Goal: Task Accomplishment & Management: Manage account settings

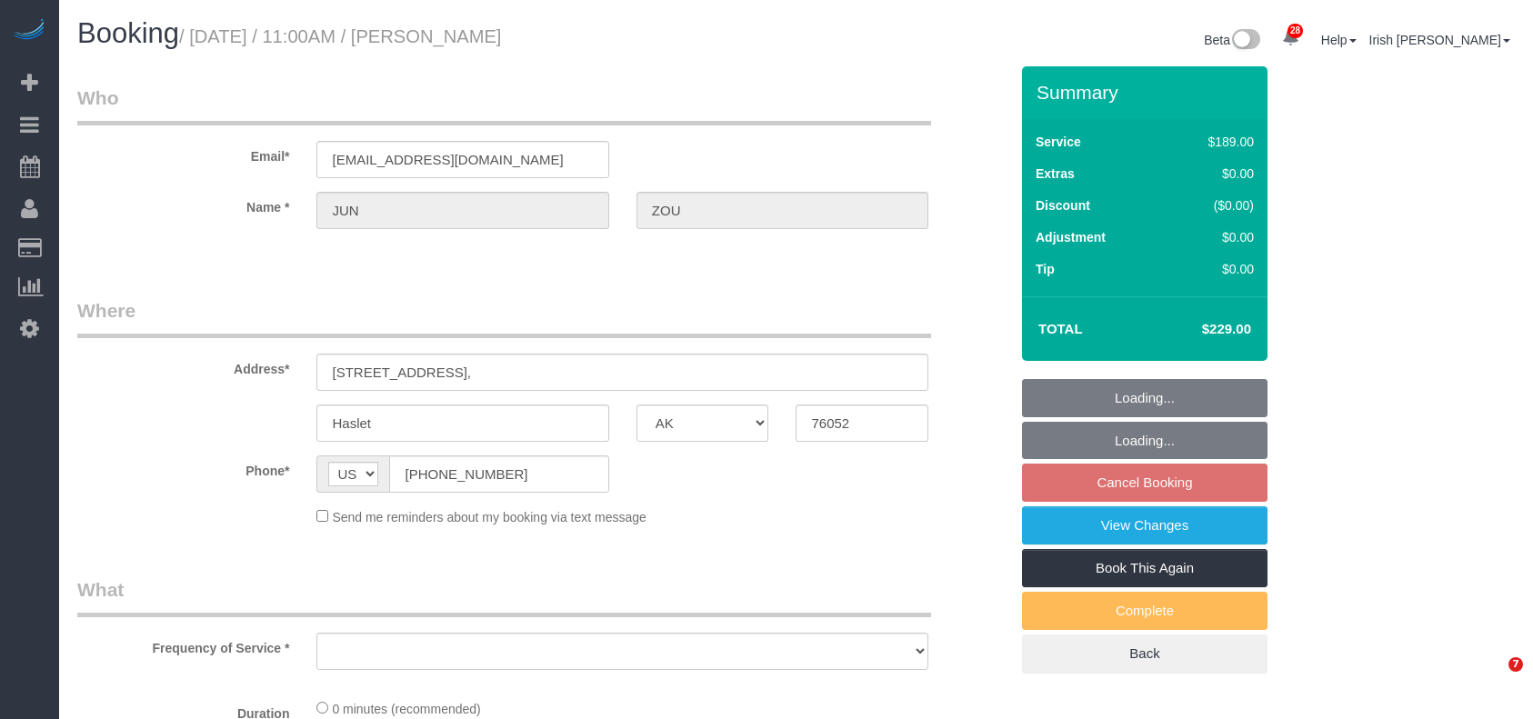
select select "[GEOGRAPHIC_DATA]"
select select "object:5782"
select select "string:fspay-da6a02fd-57f1-4bc5-880c-3d1b3137e539"
select select "object:5808"
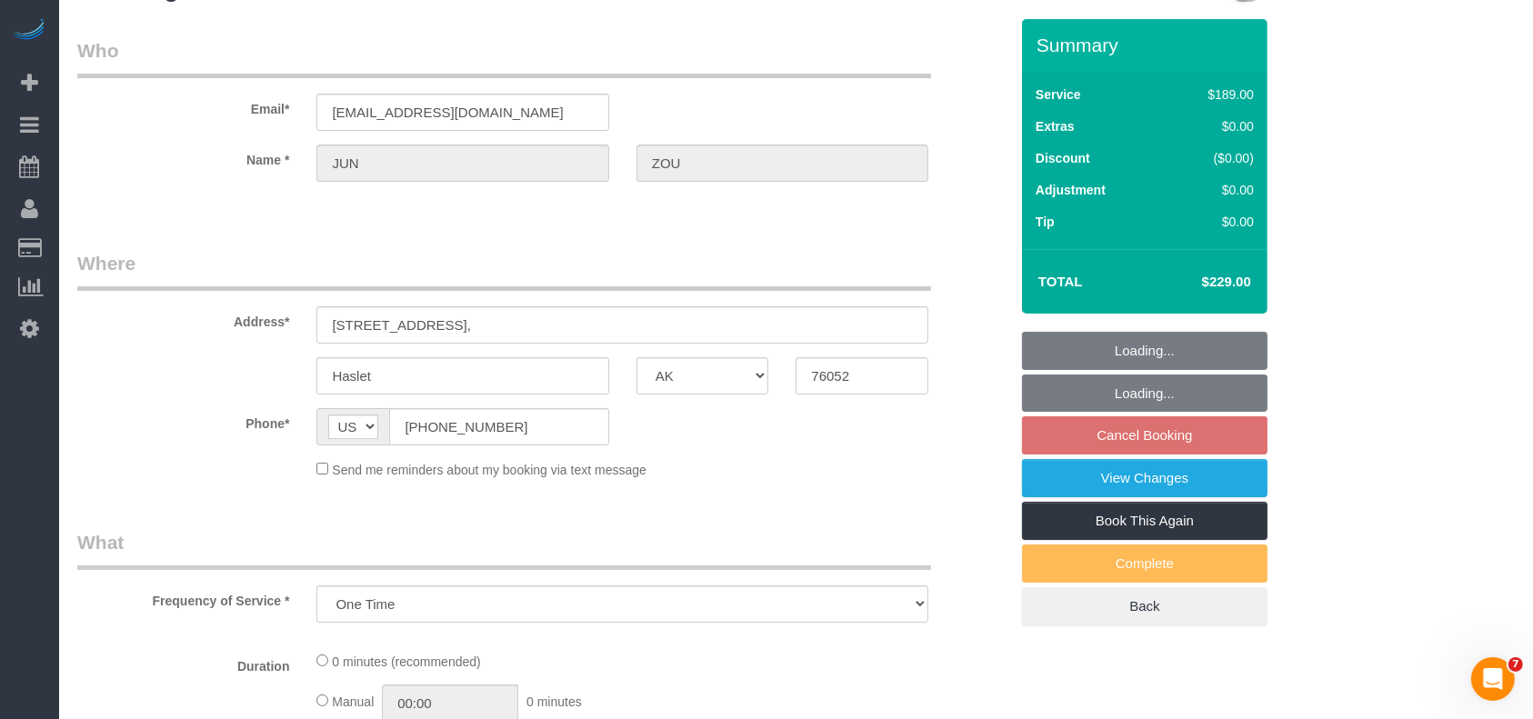
select select "3"
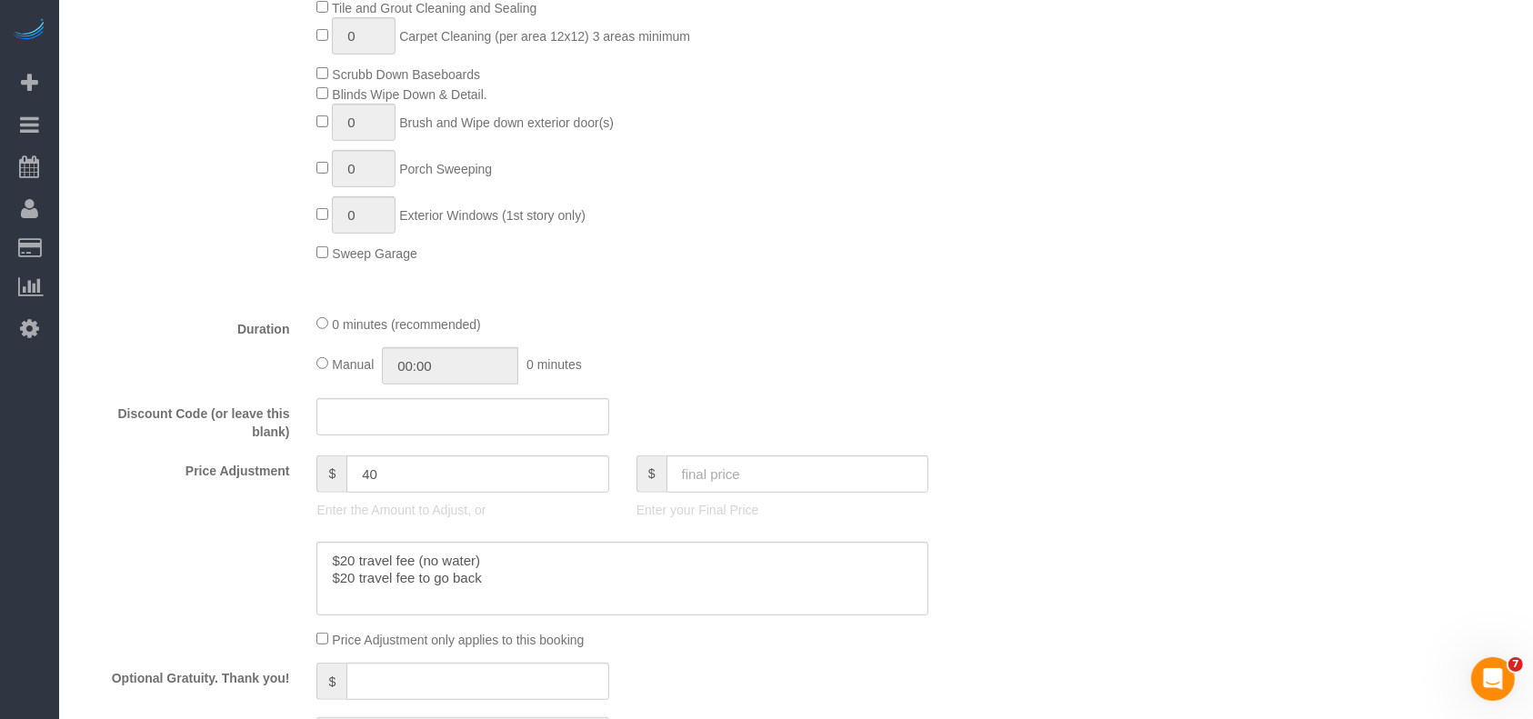
scroll to position [1212, 0]
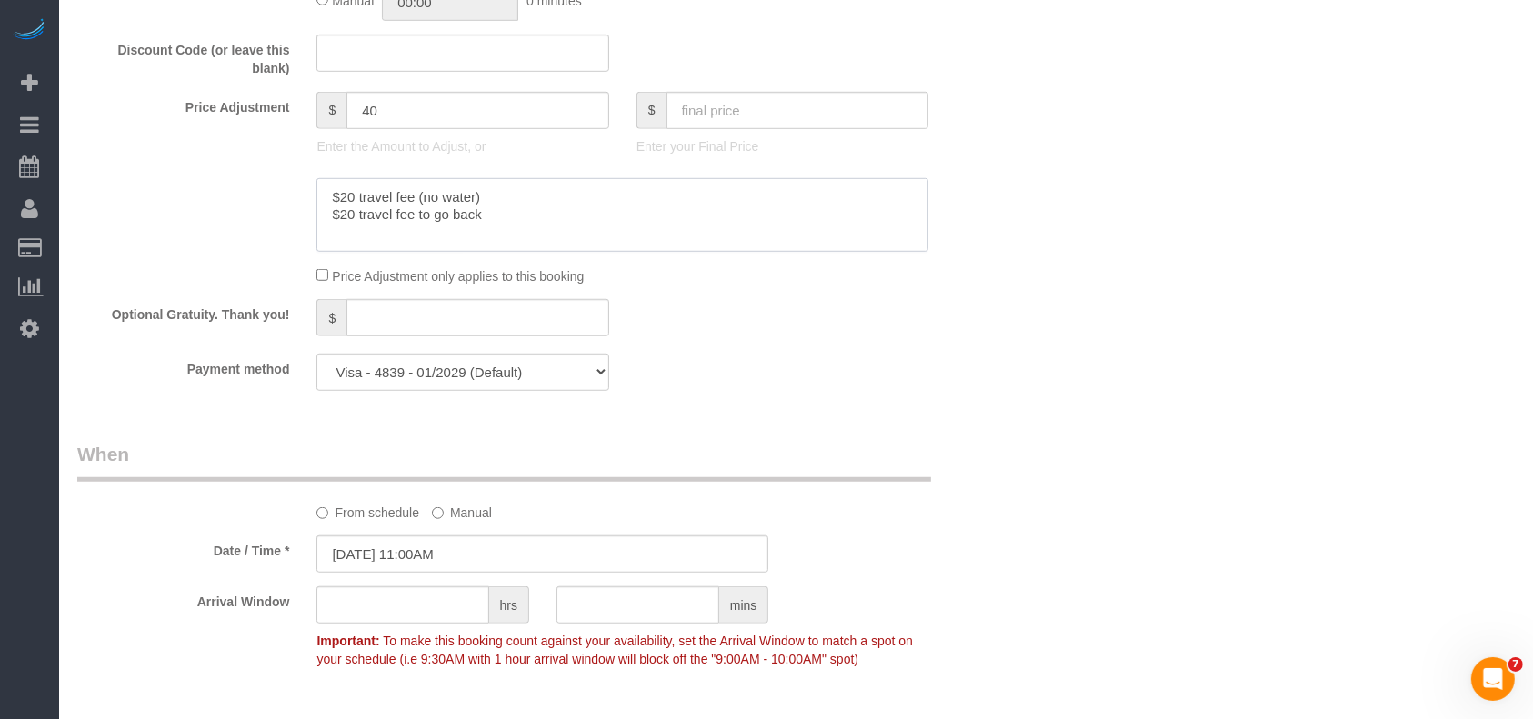
drag, startPoint x: 482, startPoint y: 235, endPoint x: 321, endPoint y: 249, distance: 161.6
click at [321, 249] on textarea at bounding box center [622, 215] width 612 height 75
type textarea "$20 travel fee (no water)"
click at [449, 573] on input "[DATE] 11:00AM" at bounding box center [542, 554] width 452 height 37
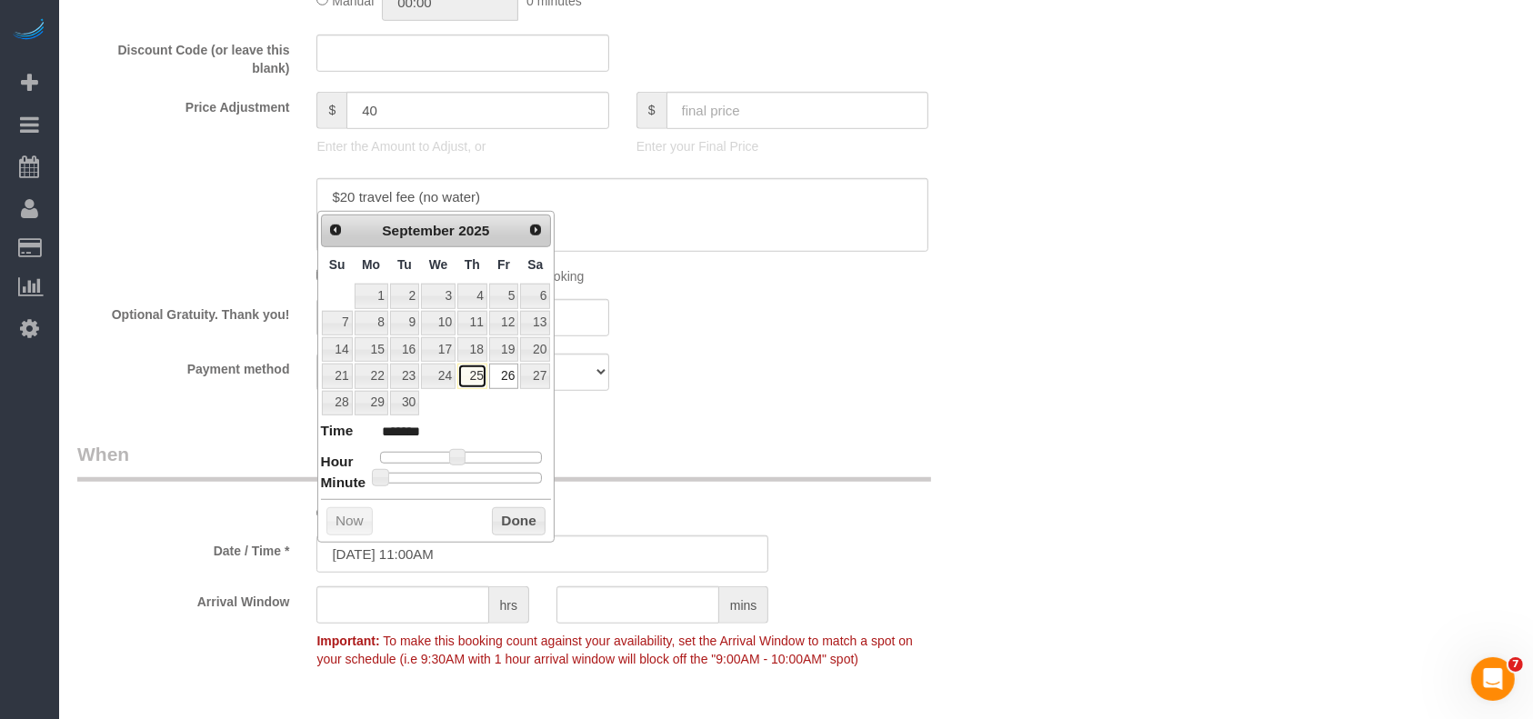
click at [471, 371] on link "25" at bounding box center [472, 376] width 30 height 25
type input "[DATE] 11:00AM"
click at [515, 525] on button "Done" at bounding box center [519, 521] width 54 height 29
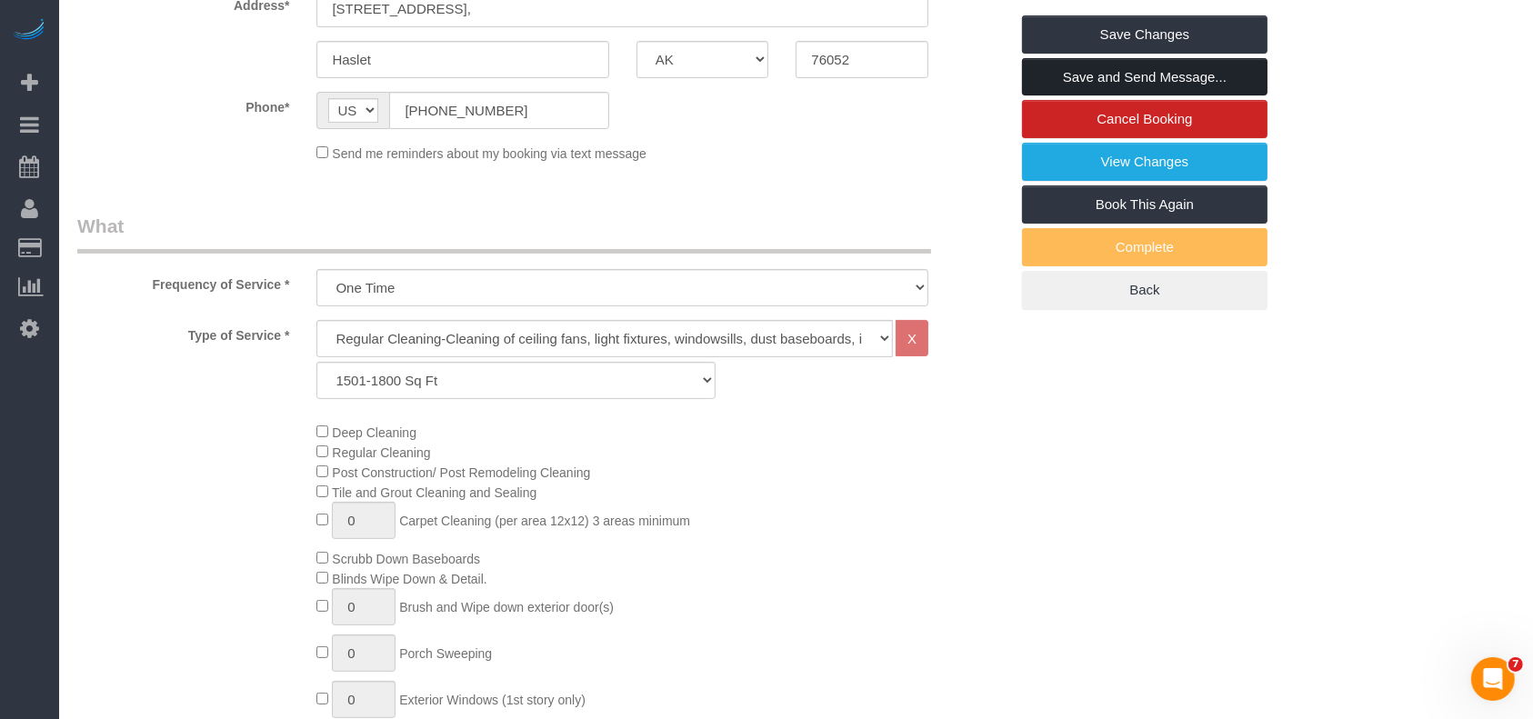
scroll to position [121, 0]
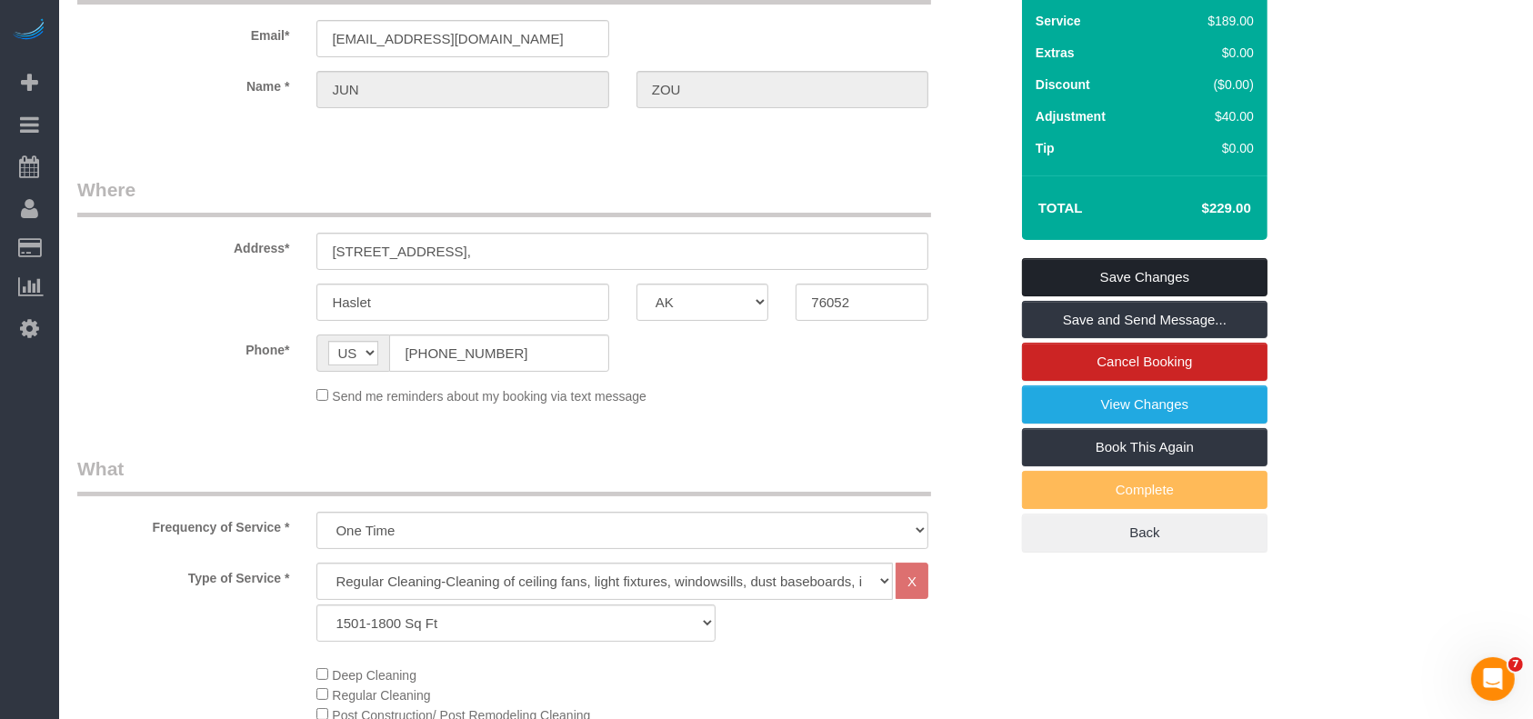
click at [1118, 272] on link "Save Changes" at bounding box center [1145, 277] width 246 height 38
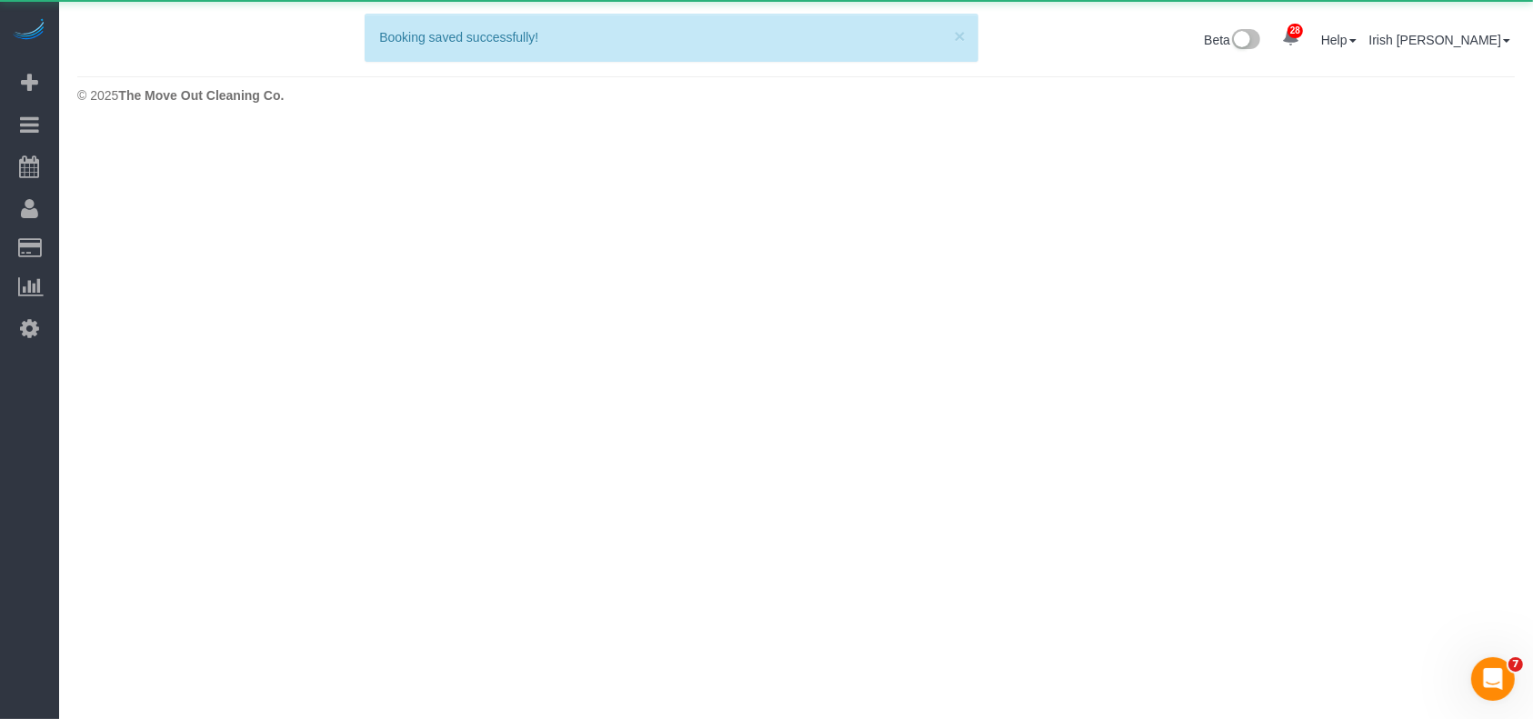
scroll to position [0, 0]
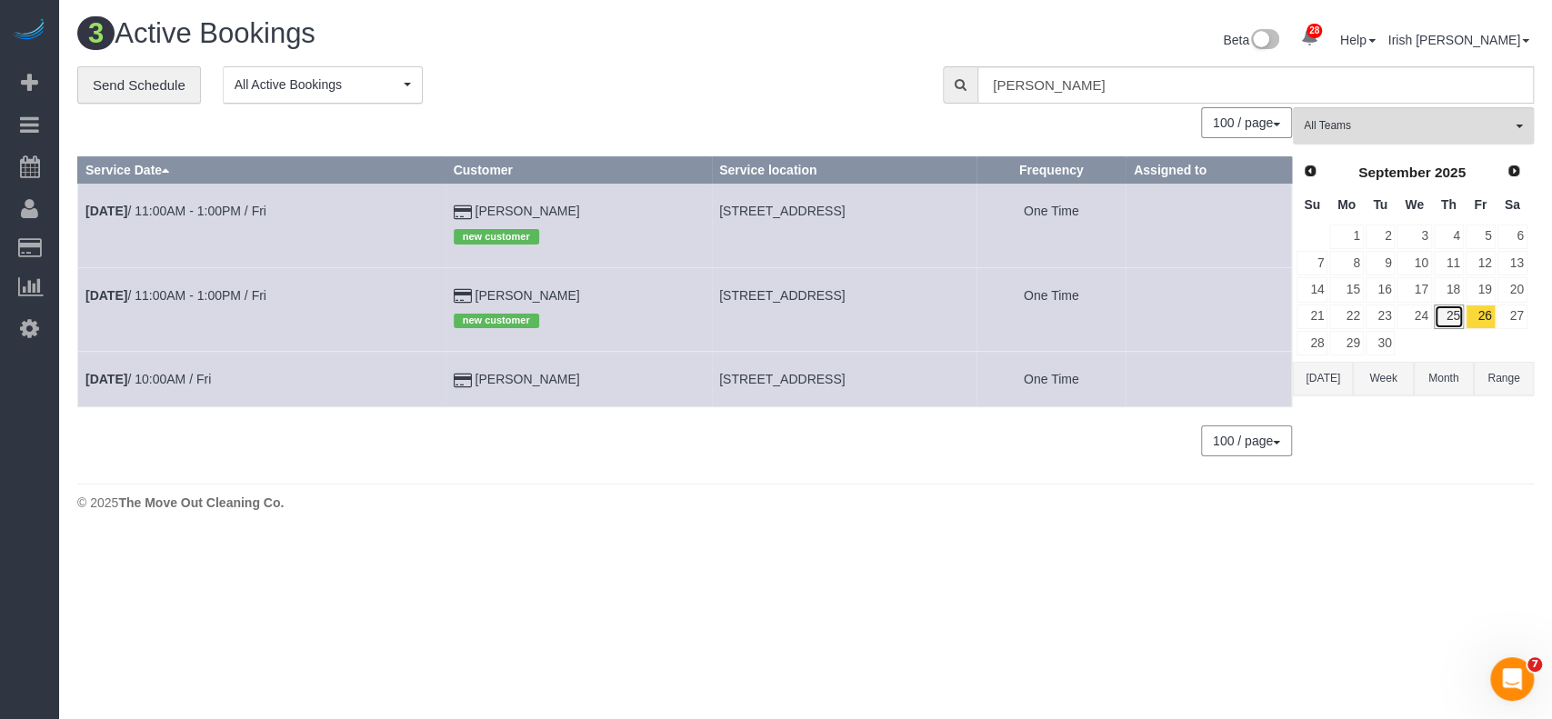
click at [1450, 316] on link "25" at bounding box center [1449, 317] width 30 height 25
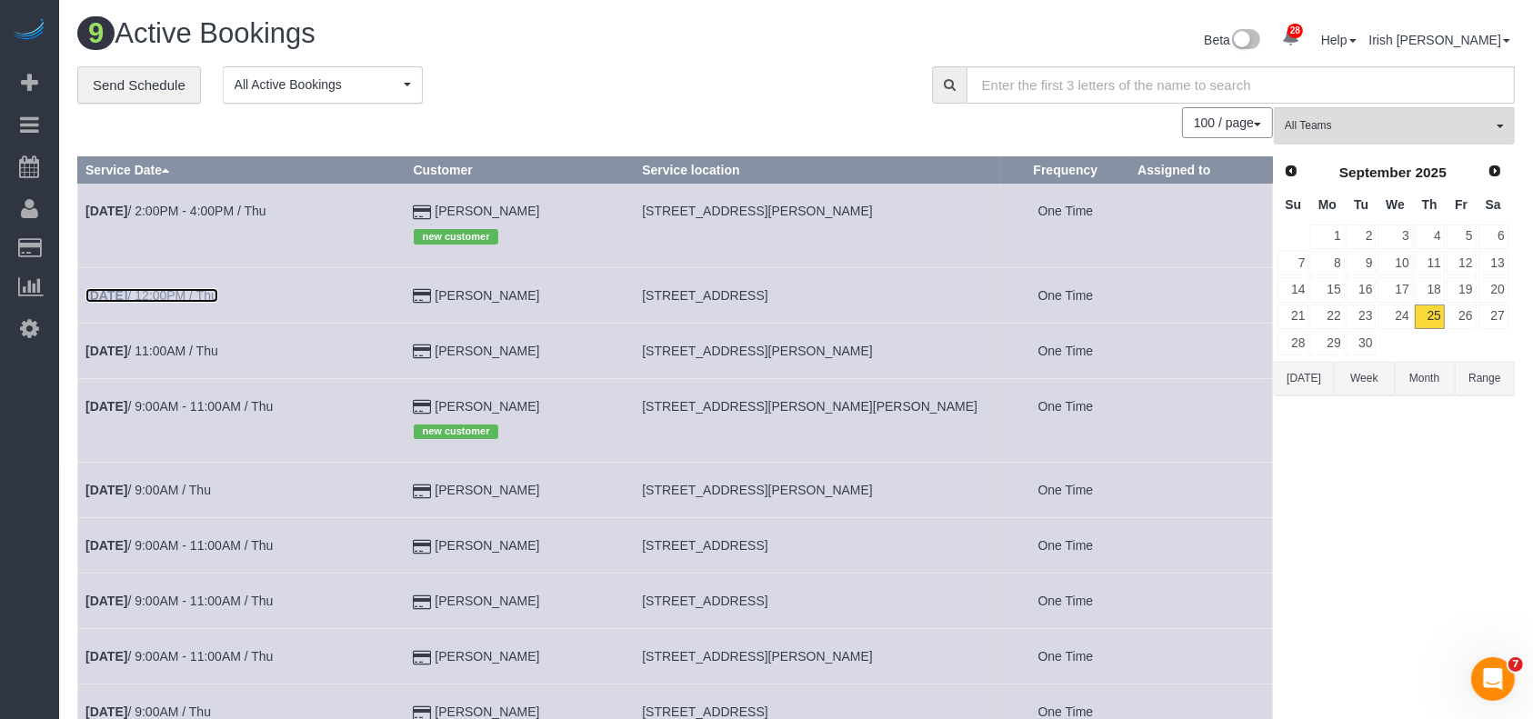
click at [174, 300] on link "[DATE] 12:00PM / Thu" at bounding box center [151, 295] width 133 height 15
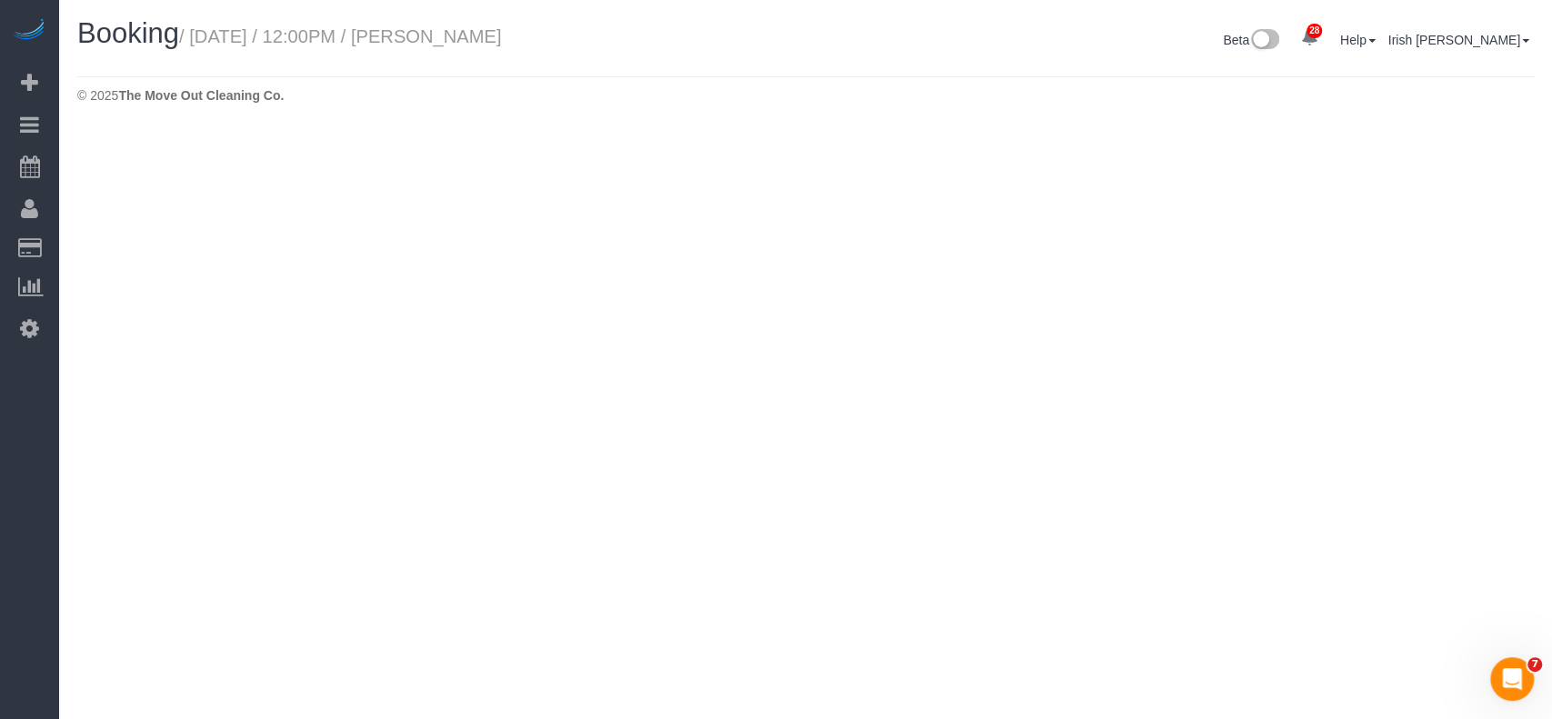
select select "[GEOGRAPHIC_DATA]"
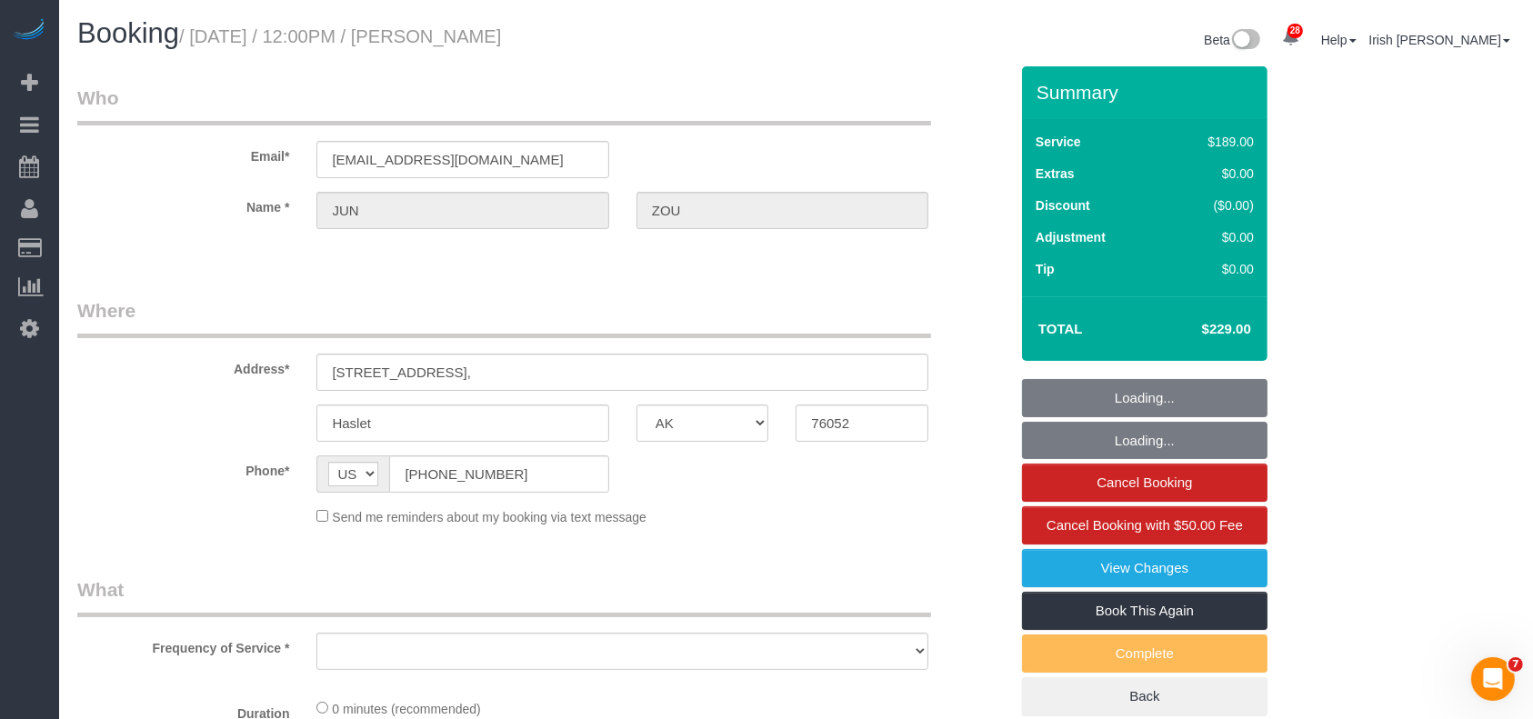
select select "object:6407"
select select "string:fspay-da6a02fd-57f1-4bc5-880c-3d1b3137e539"
select select "object:6408"
select select "3"
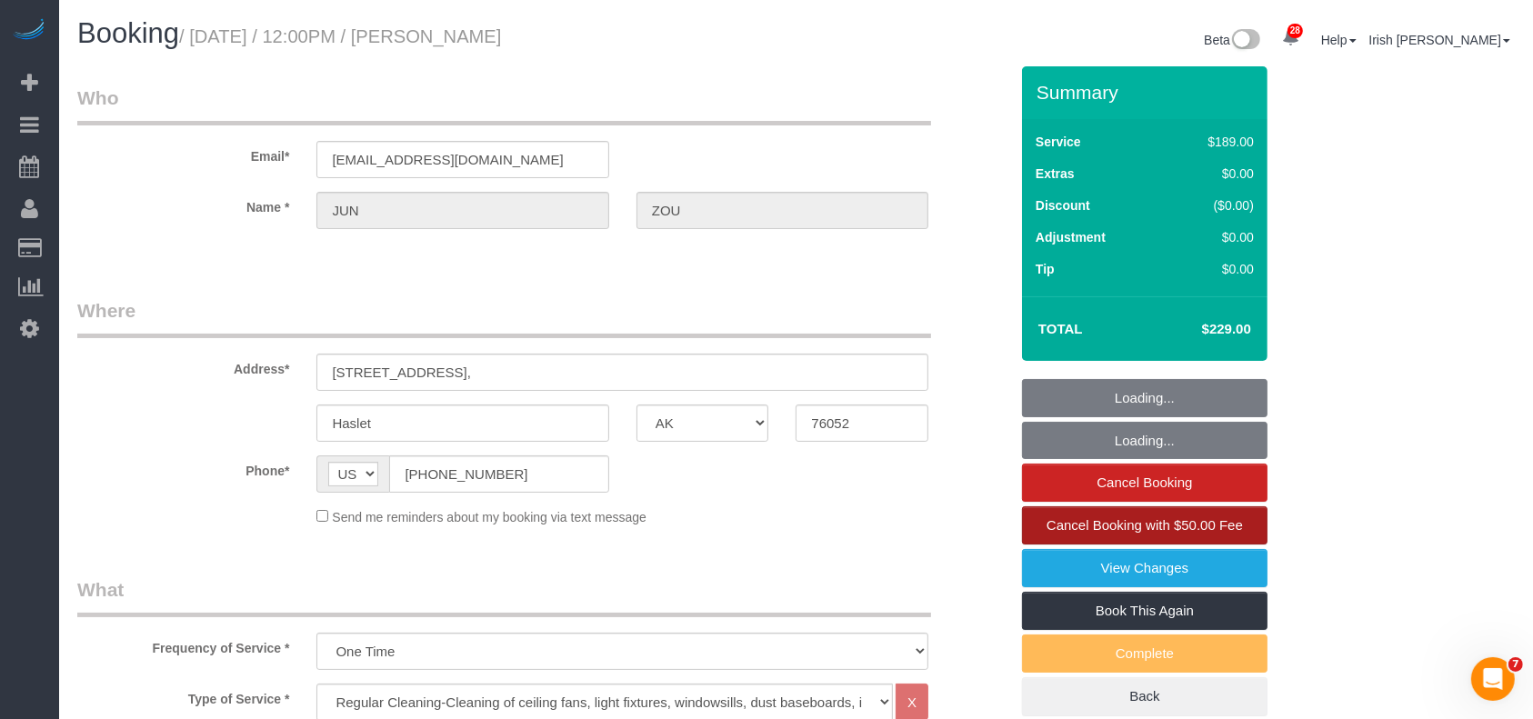
click at [1212, 513] on link "Cancel Booking with $50.00 Fee" at bounding box center [1145, 526] width 246 height 38
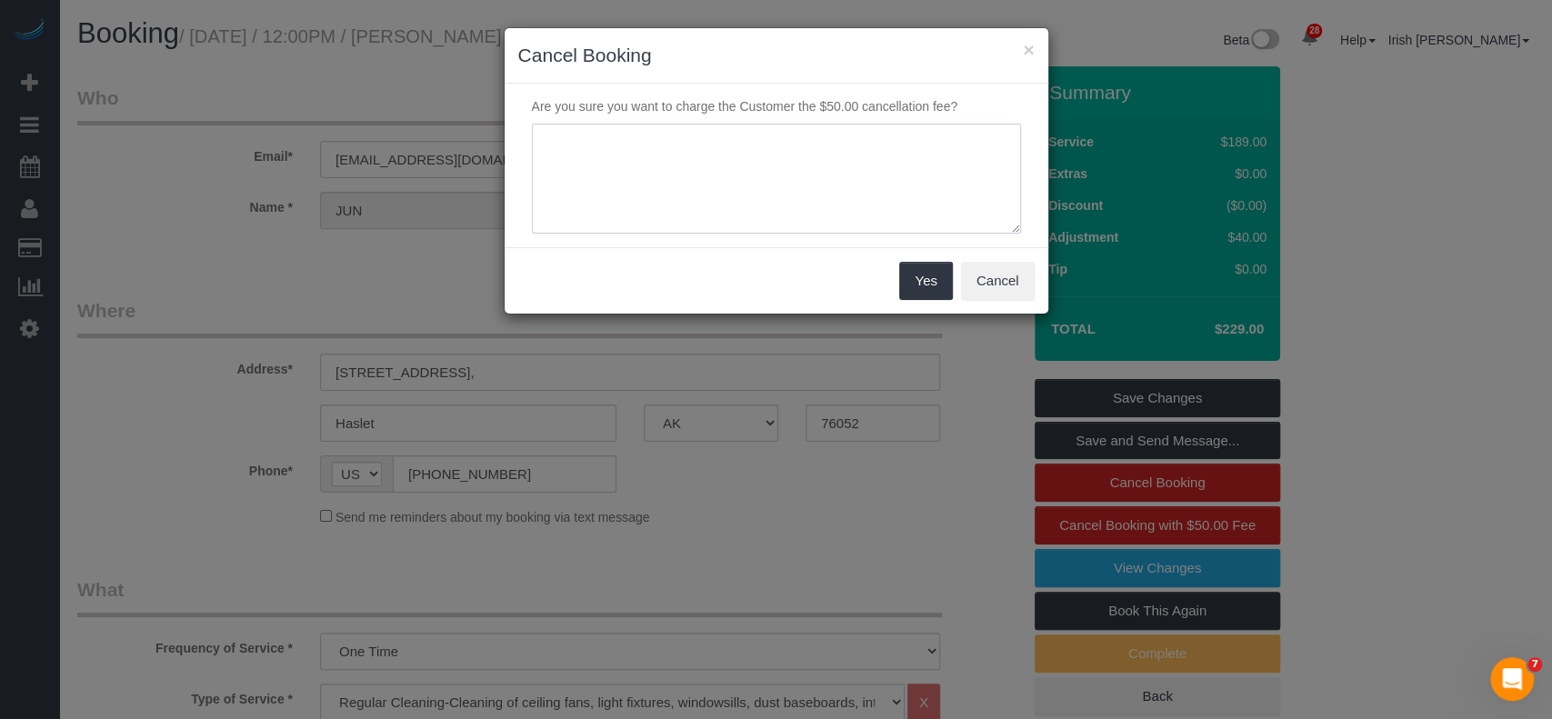
click at [761, 183] on textarea at bounding box center [776, 179] width 489 height 111
type textarea "no water"
click at [918, 280] on button "Yes" at bounding box center [925, 281] width 53 height 38
